Goal: Task Accomplishment & Management: Use online tool/utility

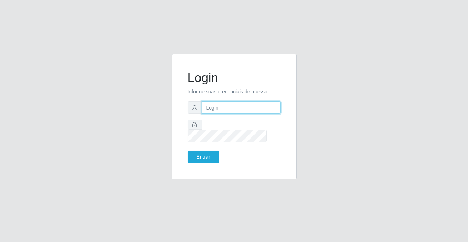
type input "[PERSON_NAME][EMAIL_ADDRESS][DOMAIN_NAME]"
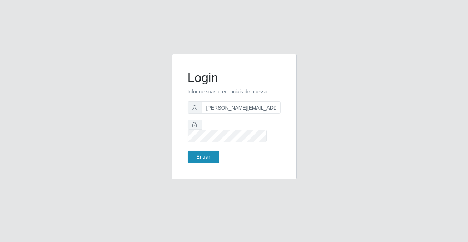
drag, startPoint x: 209, startPoint y: 158, endPoint x: 209, endPoint y: 153, distance: 5.0
click at [209, 157] on div "Login Informe suas credenciais de acesso [PERSON_NAME][EMAIL_ADDRESS][DOMAIN_NA…" at bounding box center [233, 116] width 107 height 107
click at [208, 153] on button "Entrar" at bounding box center [203, 156] width 31 height 13
click at [204, 150] on button "Entrar" at bounding box center [203, 156] width 31 height 13
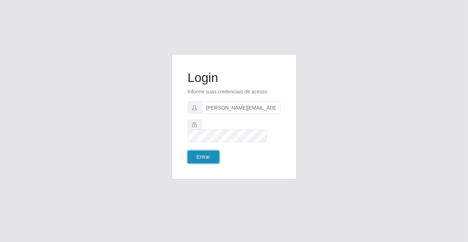
click at [204, 150] on button "Entrar" at bounding box center [203, 156] width 31 height 13
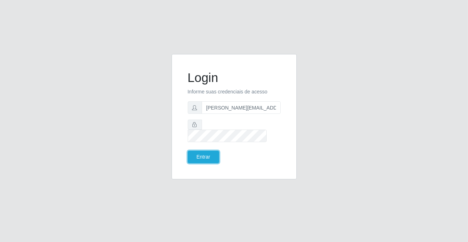
drag, startPoint x: 204, startPoint y: 149, endPoint x: 196, endPoint y: 162, distance: 15.0
click at [199, 157] on button "Entrar" at bounding box center [203, 156] width 31 height 13
click at [196, 162] on div "Login Informe suas credenciais de acesso [PERSON_NAME][EMAIL_ADDRESS][DOMAIN_NA…" at bounding box center [233, 116] width 107 height 107
click at [198, 157] on button "Entrar" at bounding box center [203, 156] width 31 height 13
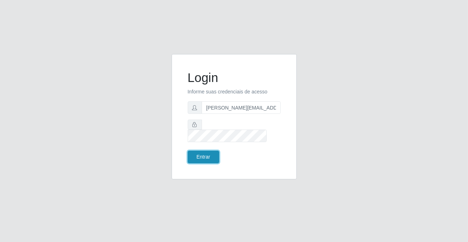
click at [198, 157] on button "Entrar" at bounding box center [203, 156] width 31 height 13
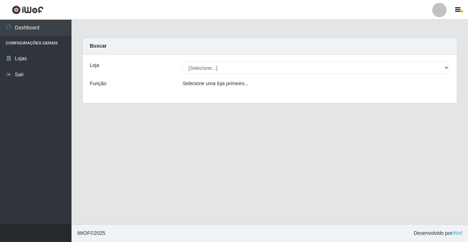
click at [198, 157] on main "Carregando... Buscar Loja [Selecione...] Rede Potiguar 2 - Macaíba Função Selec…" at bounding box center [269, 122] width 396 height 204
drag, startPoint x: 0, startPoint y: 233, endPoint x: 0, endPoint y: 182, distance: 50.7
click at [33, 224] on button "button" at bounding box center [35, 233] width 71 height 18
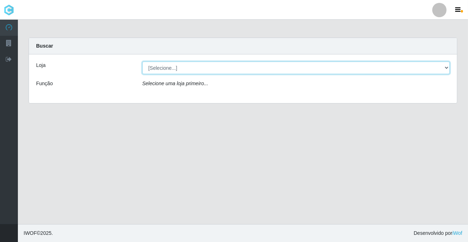
click at [392, 68] on select "[Selecione...] Rede Potiguar 2 - Macaíba" at bounding box center [295, 67] width 307 height 13
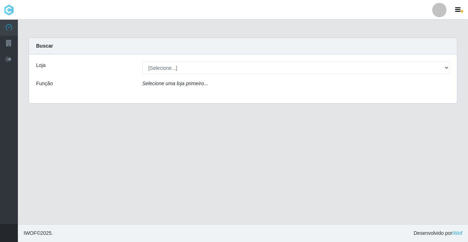
click at [360, 95] on div "Loja [Selecione...] Rede Potiguar 2 - Macaíba Função Selecione uma loja primeir…" at bounding box center [243, 78] width 428 height 49
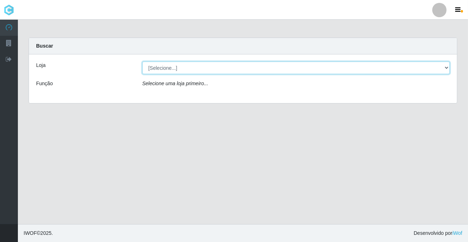
click at [362, 70] on select "[Selecione...] Rede Potiguar 2 - Macaíba" at bounding box center [295, 67] width 307 height 13
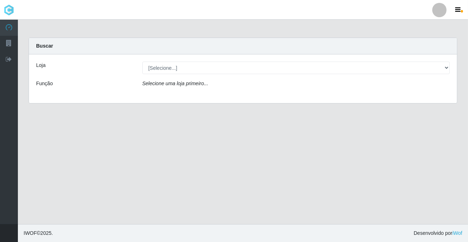
click at [361, 90] on div "Loja [Selecione...] Rede Potiguar 2 - Macaíba Função Selecione uma loja primeir…" at bounding box center [243, 78] width 428 height 49
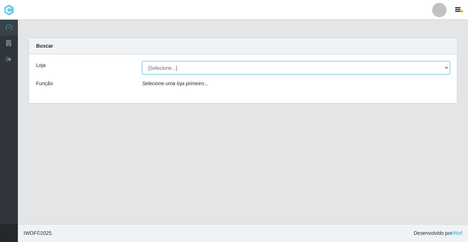
click at [291, 66] on select "[Selecione...] Rede Potiguar 2 - Macaíba" at bounding box center [295, 67] width 307 height 13
select select "101"
click at [142, 61] on select "[Selecione...] Rede Potiguar 2 - Macaíba" at bounding box center [295, 67] width 307 height 13
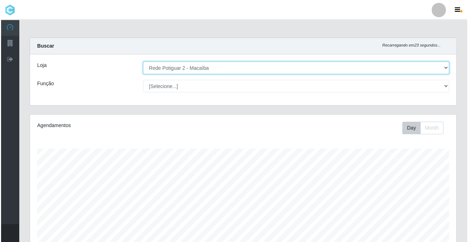
scroll to position [232, 0]
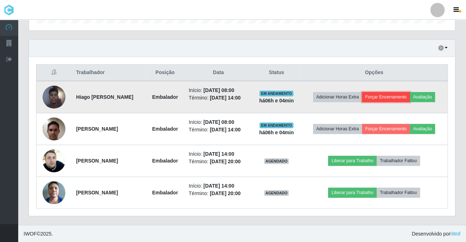
click at [385, 96] on button "Forçar Encerramento" at bounding box center [386, 97] width 48 height 10
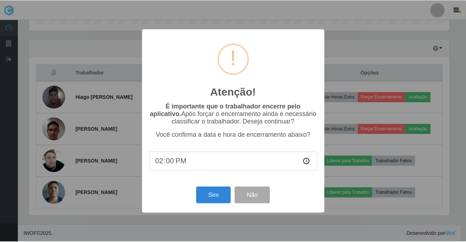
scroll to position [148, 422]
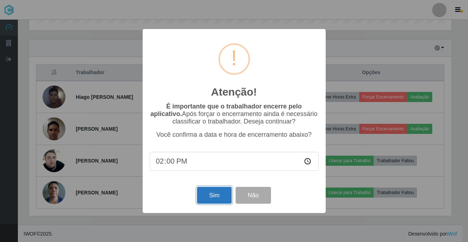
click at [219, 197] on button "Sim" at bounding box center [214, 195] width 35 height 17
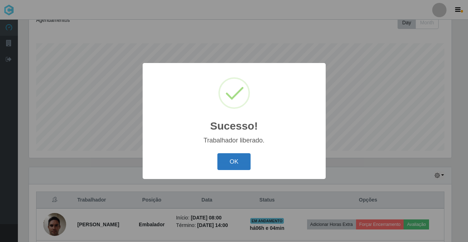
click at [222, 168] on button "OK" at bounding box center [233, 161] width 33 height 17
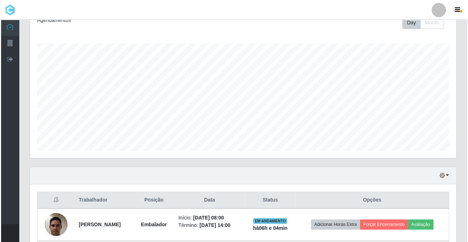
scroll to position [200, 0]
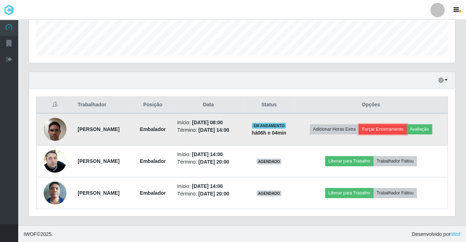
click at [392, 126] on button "Forçar Encerramento" at bounding box center [383, 129] width 48 height 10
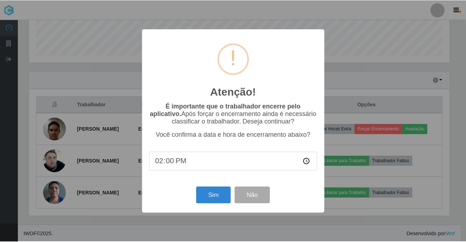
scroll to position [148, 422]
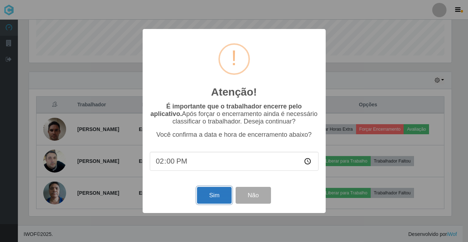
click at [206, 199] on button "Sim" at bounding box center [214, 195] width 35 height 17
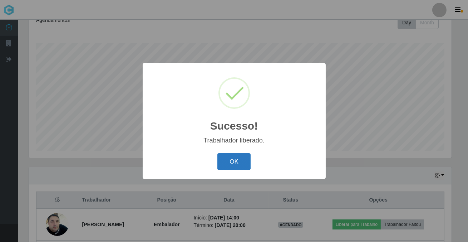
click at [232, 168] on button "OK" at bounding box center [233, 161] width 33 height 17
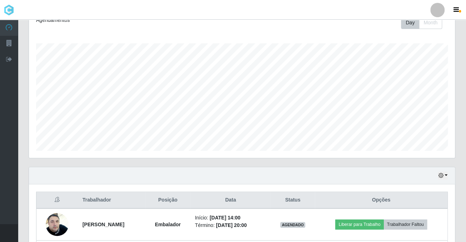
scroll to position [168, 0]
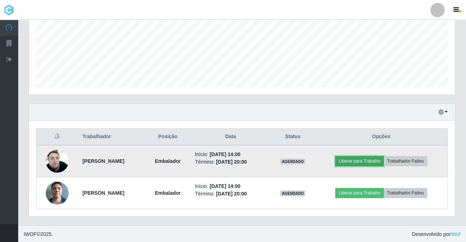
click at [377, 159] on button "Liberar para Trabalho" at bounding box center [359, 161] width 48 height 10
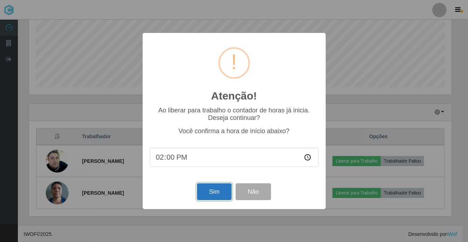
click at [209, 199] on button "Sim" at bounding box center [214, 191] width 35 height 17
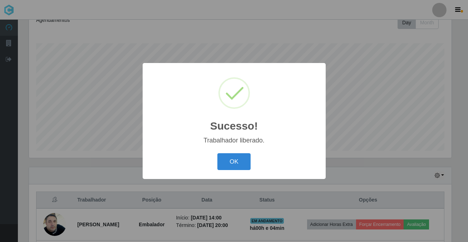
click at [353, 193] on div "Sucesso! × Trabalhador liberado. OK Cancel" at bounding box center [234, 121] width 468 height 242
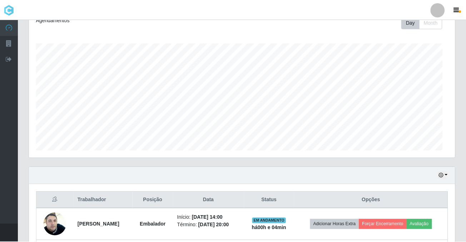
scroll to position [0, 0]
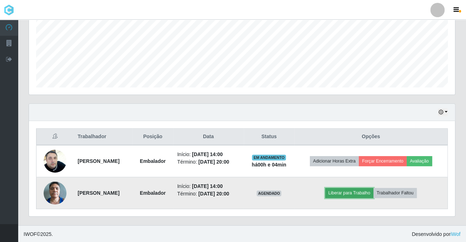
click at [355, 190] on button "Liberar para Trabalho" at bounding box center [349, 193] width 48 height 10
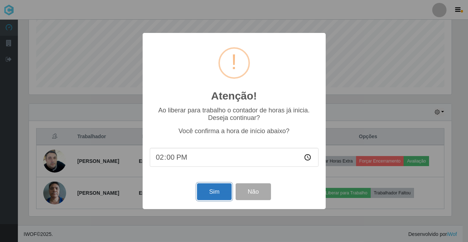
click at [211, 197] on button "Sim" at bounding box center [214, 191] width 35 height 17
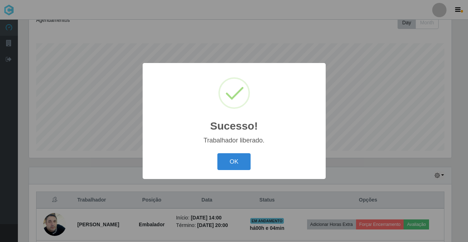
click at [247, 152] on div "OK Cancel" at bounding box center [234, 161] width 169 height 20
click at [232, 170] on div "OK Cancel" at bounding box center [234, 161] width 169 height 20
click at [236, 168] on button "OK" at bounding box center [233, 161] width 33 height 17
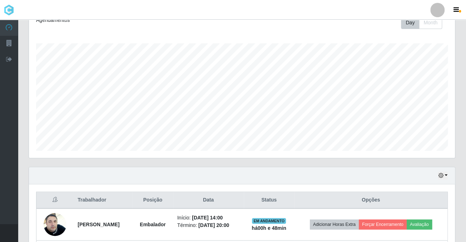
click at [286, 27] on div "Day Month" at bounding box center [330, 22] width 247 height 13
click at [22, 140] on div "Carregando... Buscar Recarregando em 0 segundos... Loja [Selecione...] Rede Pot…" at bounding box center [242, 110] width 448 height 356
